Goal: Task Accomplishment & Management: Manage account settings

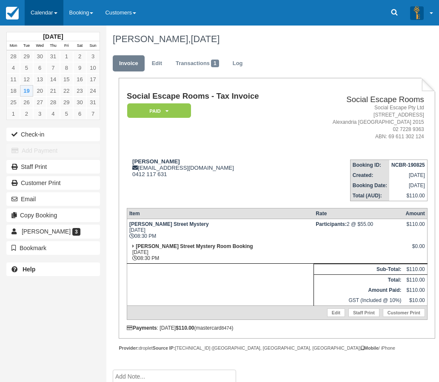
click at [47, 13] on link "Calendar" at bounding box center [44, 13] width 39 height 26
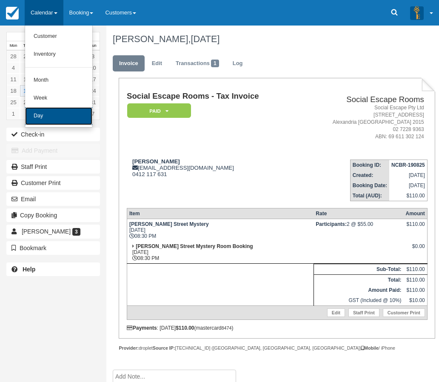
click at [45, 119] on link "Day" at bounding box center [58, 116] width 67 height 18
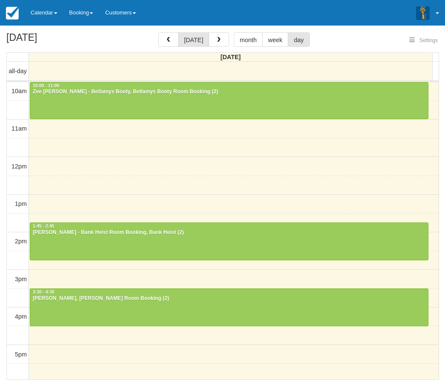
select select
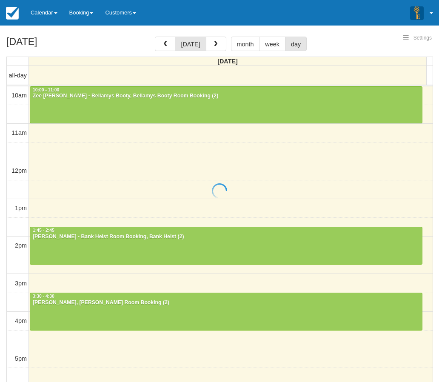
select select
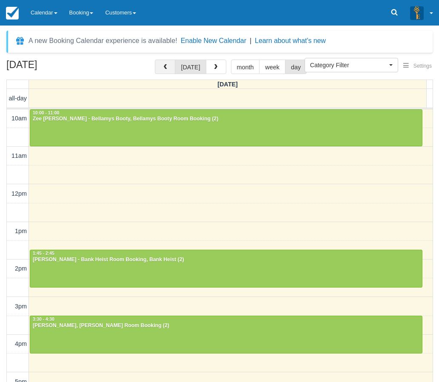
click at [162, 69] on button "button" at bounding box center [165, 67] width 20 height 14
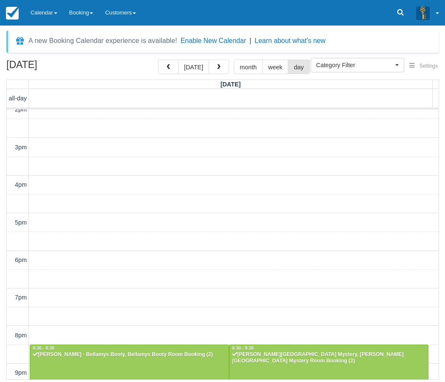
scroll to position [199, 0]
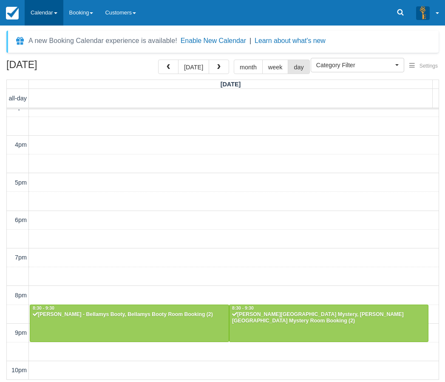
click at [47, 16] on link "Calendar" at bounding box center [44, 13] width 39 height 26
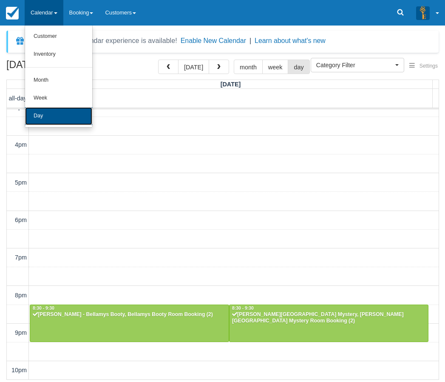
click at [40, 119] on link "Day" at bounding box center [58, 116] width 67 height 18
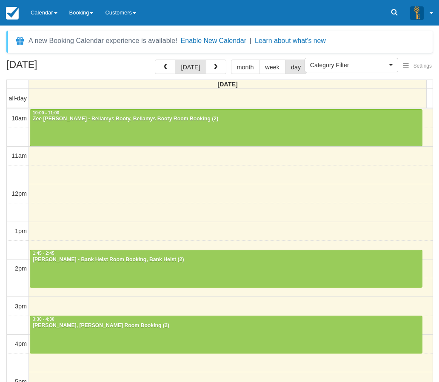
select select
click at [69, 187] on div "10am 11am 12pm 1pm 2pm 3pm 4pm 5pm 6pm 7pm 8pm 9pm 10pm 10:00 - 11:00 [PERSON_N…" at bounding box center [219, 343] width 425 height 469
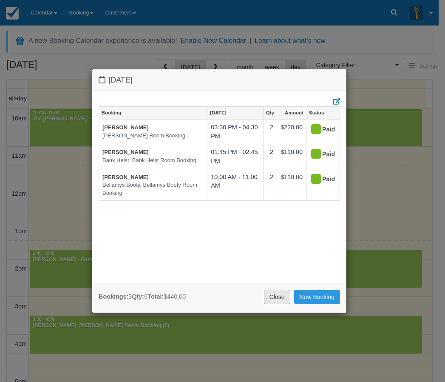
click at [273, 293] on link "Close" at bounding box center [277, 296] width 26 height 14
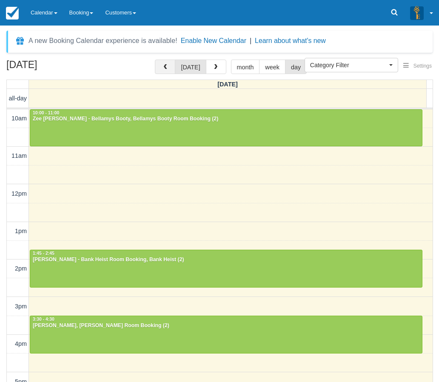
click at [162, 65] on button "button" at bounding box center [165, 67] width 20 height 14
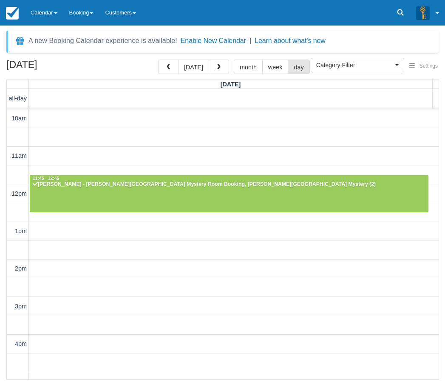
click at [160, 248] on div "10am 11am 12pm 1pm 2pm 3pm 4pm 5pm 6pm 7pm 8pm 9pm 10pm 11:45 - 12:45 Tanya Jon…" at bounding box center [223, 343] width 432 height 469
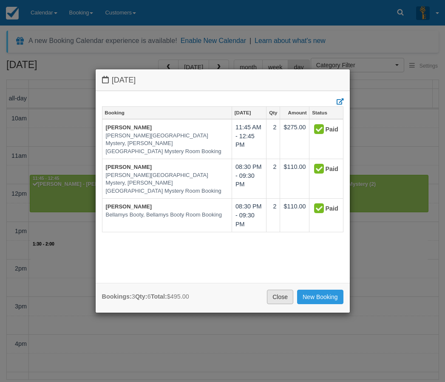
click at [274, 297] on link "Close" at bounding box center [280, 296] width 26 height 14
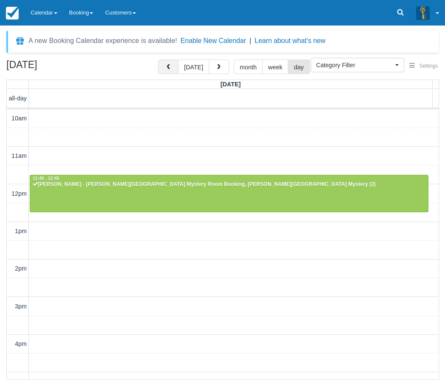
click at [171, 69] on span "button" at bounding box center [168, 67] width 6 height 6
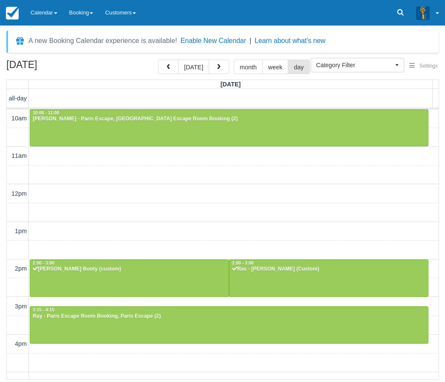
click at [211, 219] on div "10am 11am 12pm 1pm 2pm 3pm 4pm 5pm 6pm 7pm 8pm 9pm 10pm 10:00 - 11:00 Peter Gaf…" at bounding box center [223, 343] width 432 height 469
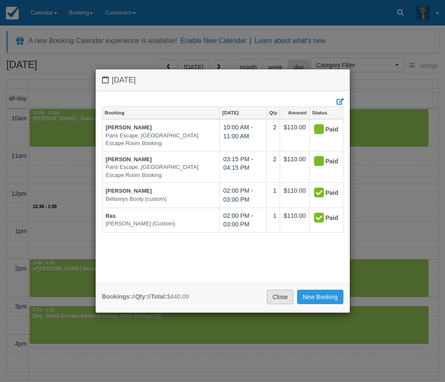
click at [275, 296] on link "Close" at bounding box center [280, 296] width 26 height 14
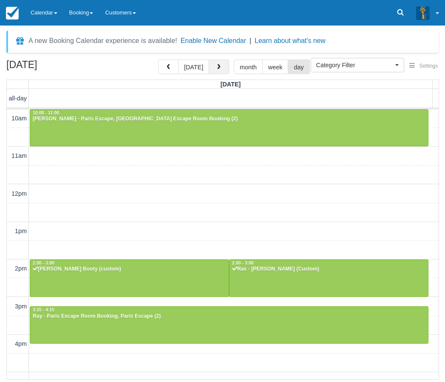
click at [216, 65] on span "button" at bounding box center [219, 67] width 6 height 6
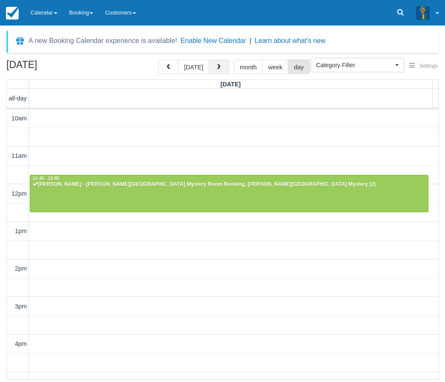
click at [216, 65] on span "button" at bounding box center [219, 67] width 6 height 6
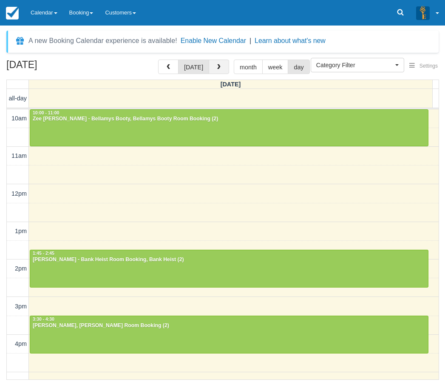
click at [216, 65] on span "button" at bounding box center [219, 67] width 6 height 6
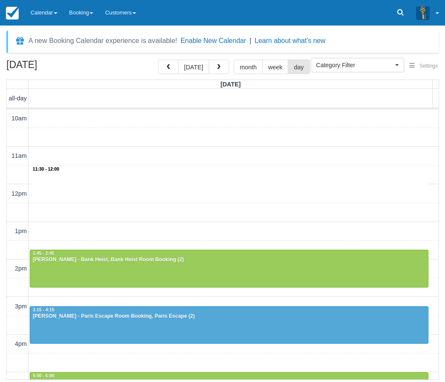
click at [176, 180] on div "10am 11am 12pm 1pm 2pm 3pm 4pm 5pm 6pm 7pm 8pm 9pm 10pm 11:30 - 12:00 1:45 - 2:…" at bounding box center [223, 343] width 432 height 469
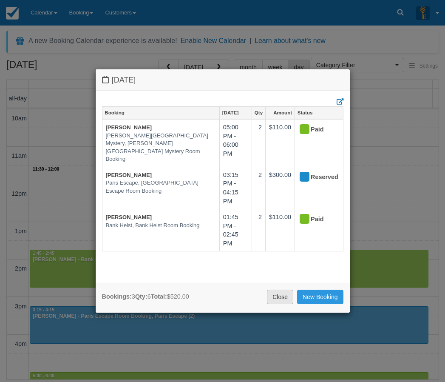
click at [277, 301] on link "Close" at bounding box center [280, 296] width 26 height 14
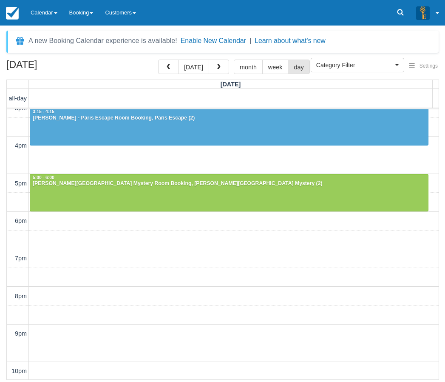
scroll to position [199, 0]
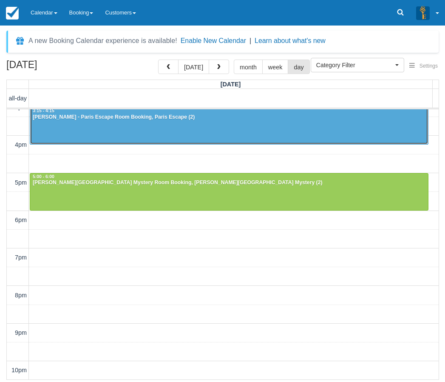
click at [130, 129] on div at bounding box center [229, 126] width 398 height 37
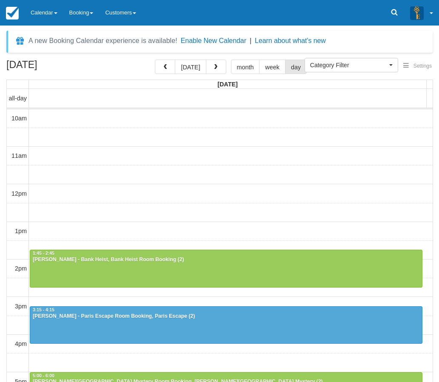
select select
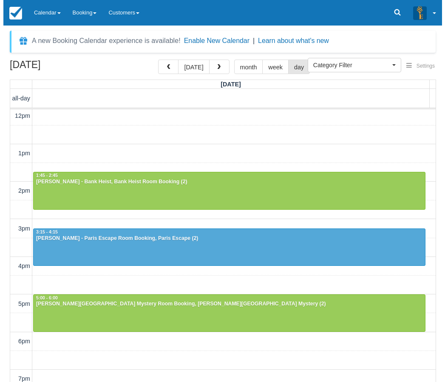
scroll to position [172, 0]
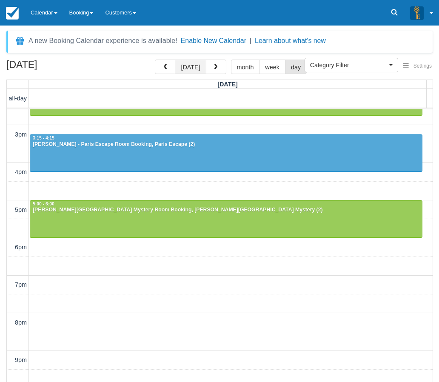
click at [191, 69] on button "today" at bounding box center [190, 67] width 31 height 14
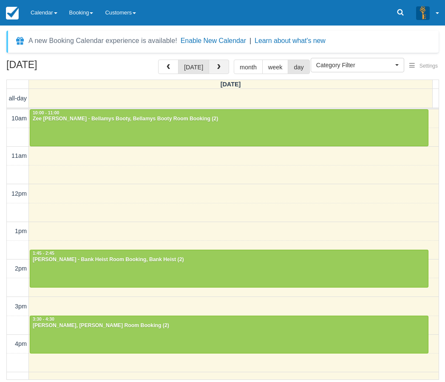
click at [217, 67] on span "button" at bounding box center [219, 67] width 6 height 6
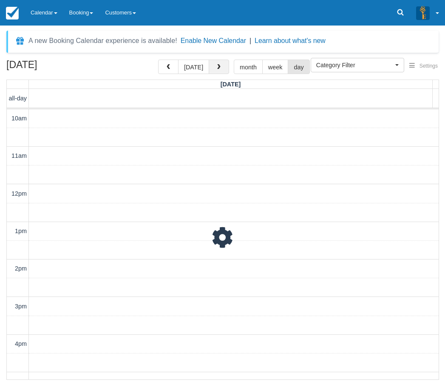
click at [217, 67] on span "button" at bounding box center [219, 67] width 6 height 6
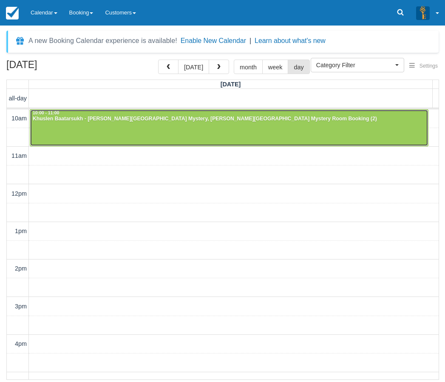
click at [79, 129] on div at bounding box center [229, 128] width 398 height 37
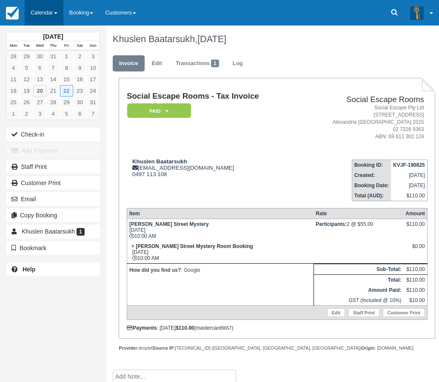
click at [43, 16] on link "Calendar" at bounding box center [44, 13] width 39 height 26
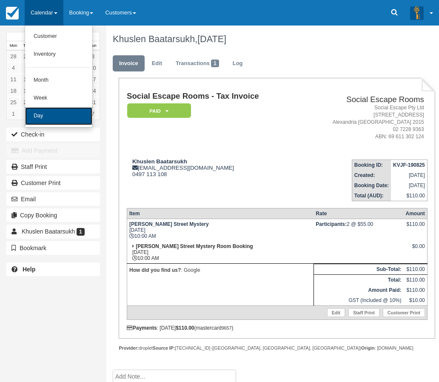
click at [49, 112] on link "Day" at bounding box center [58, 116] width 67 height 18
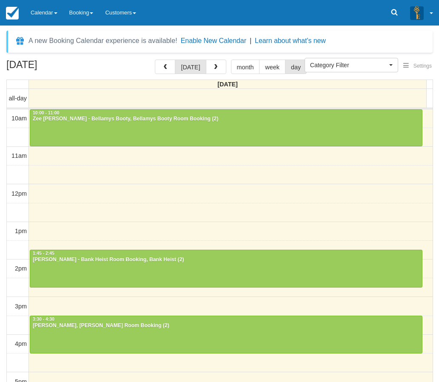
select select
click at [2, 26] on div "A new Booking Calendar experience is available! Enable New Calendar | Learn abo…" at bounding box center [219, 204] width 439 height 356
